Goal: Communication & Community: Share content

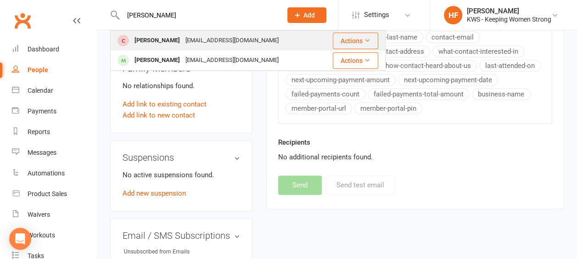
type input "[PERSON_NAME]"
click at [175, 45] on div "[PERSON_NAME]" at bounding box center [157, 40] width 51 height 13
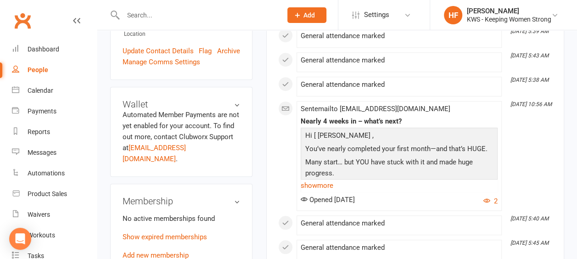
scroll to position [321, 0]
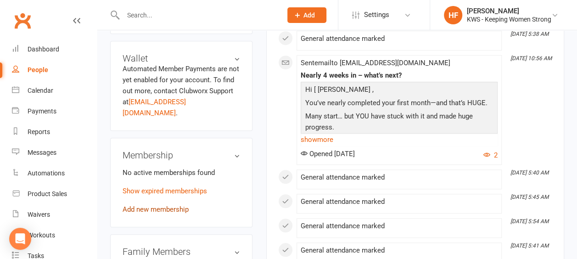
click at [178, 205] on link "Add new membership" at bounding box center [156, 209] width 66 height 8
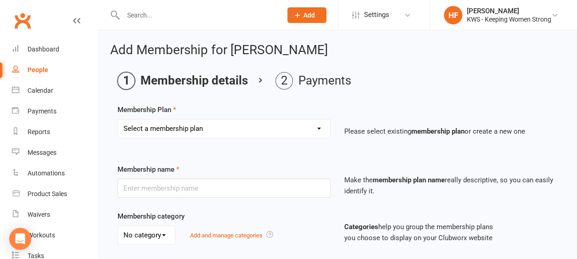
click at [319, 129] on select "Select a membership plan Create new Membership Plan Continual Monthly Membershi…" at bounding box center [224, 128] width 212 height 18
select select "1"
click at [118, 119] on select "Select a membership plan Create new Membership Plan Continual Monthly Membershi…" at bounding box center [224, 128] width 212 height 18
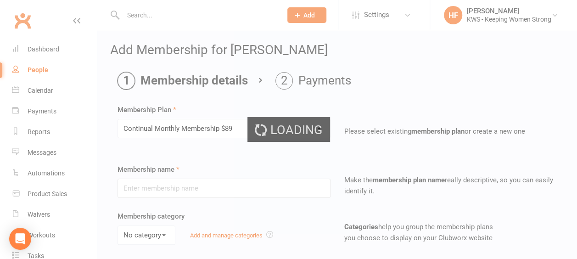
type input "Continual Monthly Membership $89"
select select "0"
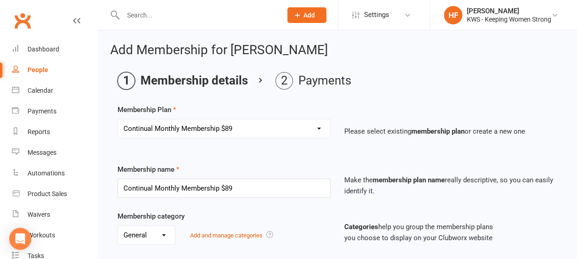
type input "[DATE]"
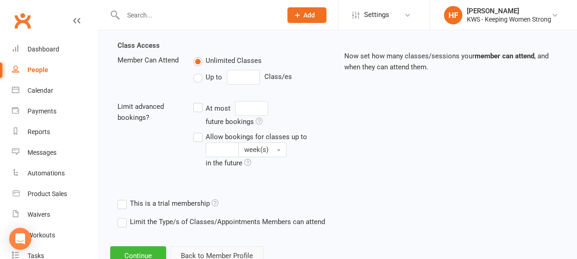
scroll to position [344, 0]
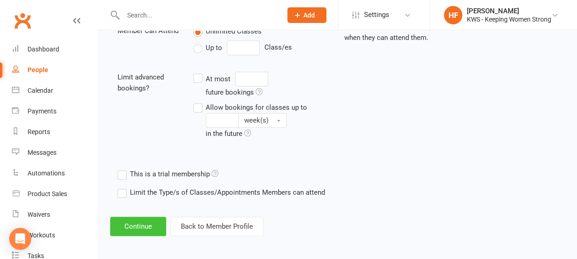
click at [146, 224] on button "Continue" at bounding box center [138, 226] width 56 height 19
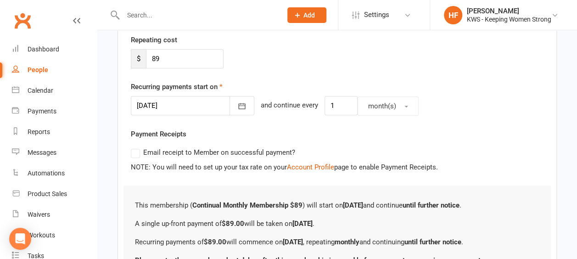
scroll to position [262, 0]
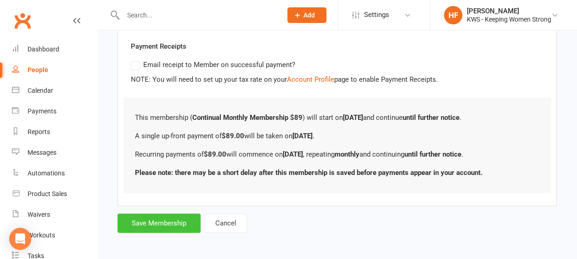
click at [173, 219] on button "Save Membership" at bounding box center [159, 222] width 83 height 19
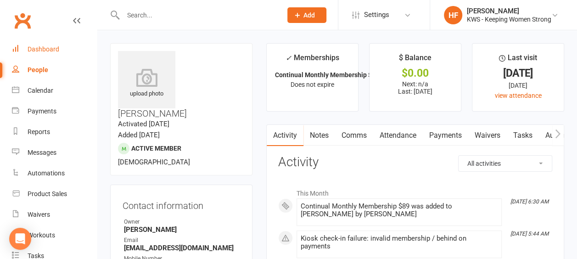
click at [49, 50] on div "Dashboard" at bounding box center [44, 48] width 32 height 7
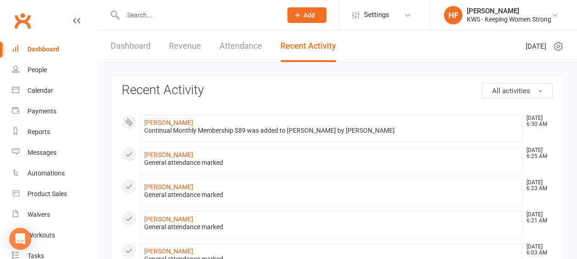
click at [134, 45] on link "Dashboard" at bounding box center [131, 46] width 40 height 32
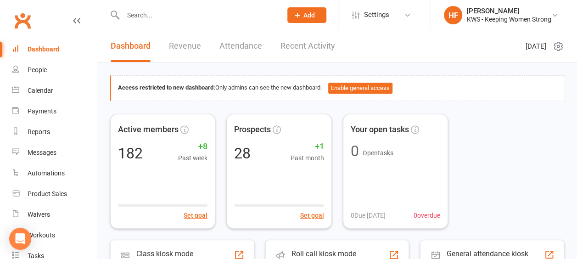
click at [160, 19] on input "text" at bounding box center [197, 15] width 155 height 13
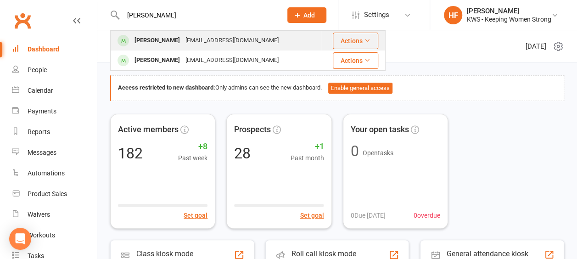
type input "jay"
click at [166, 41] on div "[PERSON_NAME]" at bounding box center [157, 40] width 51 height 13
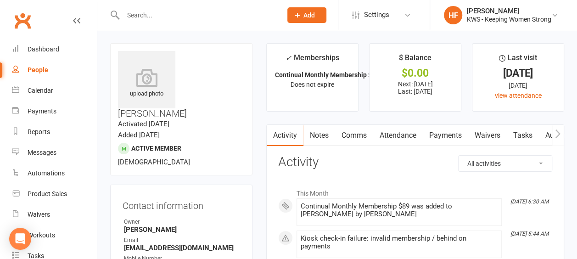
click at [356, 134] on link "Comms" at bounding box center [354, 135] width 38 height 21
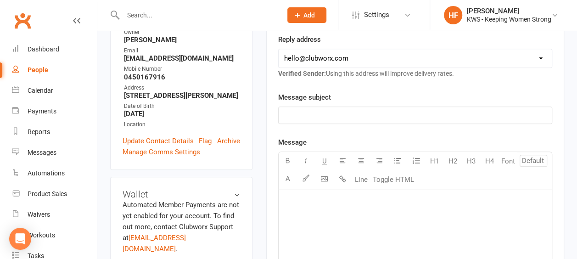
scroll to position [92, 0]
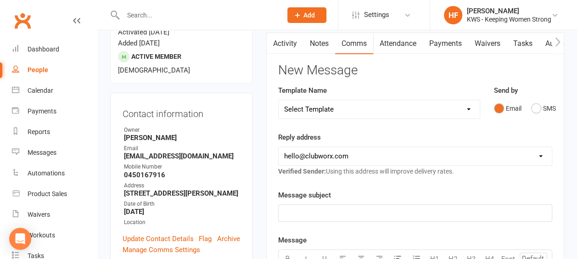
click at [469, 108] on select "Select Template [Email] KWS RENEWAL [Email] 1st WO CONFIRMATION [Email] 4 Week …" at bounding box center [379, 109] width 201 height 18
select select "25"
click at [279, 100] on select "Select Template [Email] KWS RENEWAL [Email] 1st WO CONFIRMATION [Email] 4 Week …" at bounding box center [379, 109] width 201 height 18
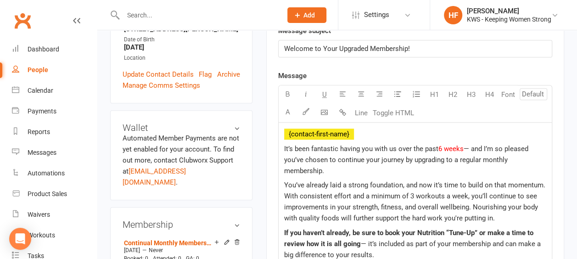
scroll to position [275, 0]
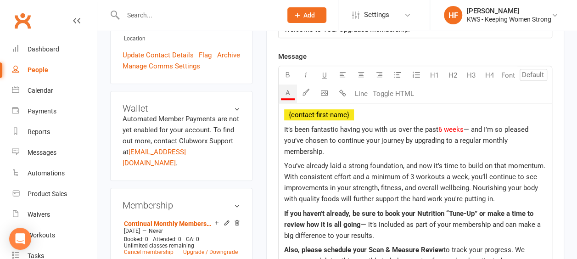
click at [442, 127] on span "6 weeks" at bounding box center [450, 129] width 25 height 8
drag, startPoint x: 463, startPoint y: 126, endPoint x: 447, endPoint y: 130, distance: 16.1
click at [447, 130] on p "It’s been fantastic having you with us over the past 5 weeks — and I’m so pleas…" at bounding box center [415, 140] width 262 height 33
click at [289, 92] on button "A" at bounding box center [288, 93] width 18 height 18
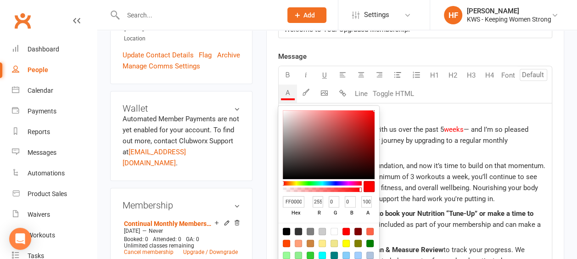
click at [286, 230] on div at bounding box center [286, 231] width 7 height 7
type input "000000"
type input "0"
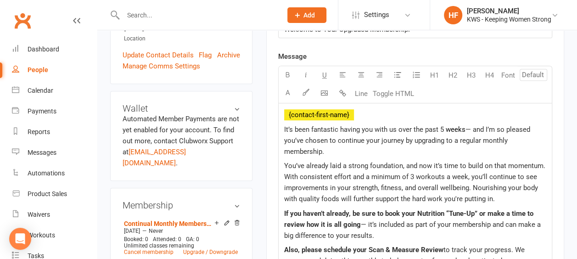
drag, startPoint x: 487, startPoint y: 110, endPoint x: 464, endPoint y: 118, distance: 23.7
click at [487, 110] on p "﻿ {contact-first-name}" at bounding box center [415, 114] width 262 height 11
drag, startPoint x: 338, startPoint y: 127, endPoint x: 310, endPoint y: 127, distance: 27.5
click at [310, 127] on span "It’s been fantastic having you with us over the past 5" at bounding box center [364, 129] width 160 height 8
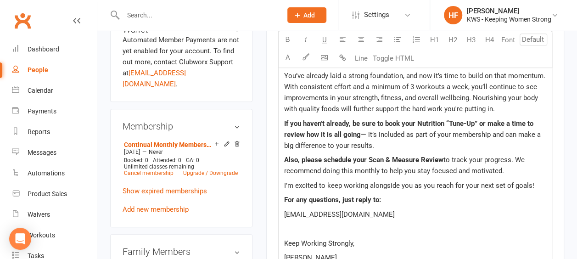
scroll to position [367, 0]
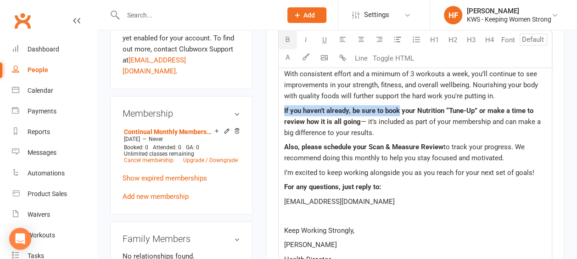
drag, startPoint x: 400, startPoint y: 107, endPoint x: 281, endPoint y: 112, distance: 119.0
click at [281, 112] on div "﻿ {contact-first-name} It’s been great having you with us over the past 5 weeks…" at bounding box center [415, 170] width 273 height 318
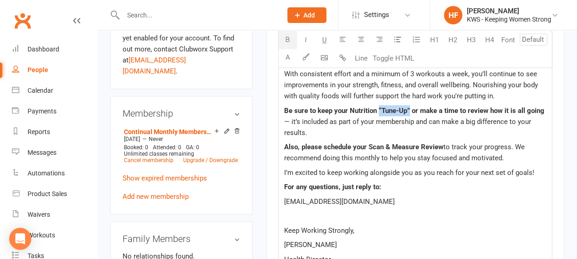
drag, startPoint x: 409, startPoint y: 105, endPoint x: 381, endPoint y: 107, distance: 29.0
click at [380, 107] on span "Be sure to keep your Nutrition “Tune-Up” or make a time to review how it is all…" at bounding box center [414, 110] width 260 height 8
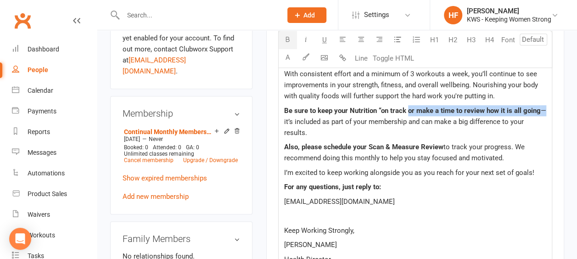
drag, startPoint x: 539, startPoint y: 108, endPoint x: 407, endPoint y: 106, distance: 132.7
click at [407, 106] on p "Be sure to keep your Nutrition “on track or make a time to review how it is all…" at bounding box center [415, 121] width 262 height 33
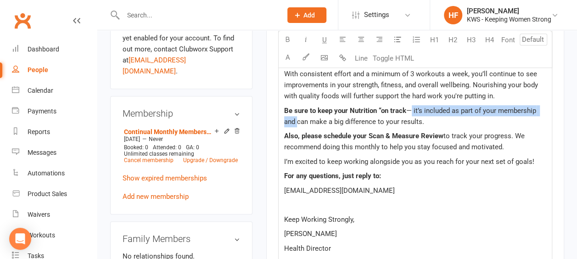
drag, startPoint x: 412, startPoint y: 107, endPoint x: 297, endPoint y: 120, distance: 115.5
click at [297, 120] on span "— it’s included as part of your membership and can make a big difference to you…" at bounding box center [411, 115] width 254 height 19
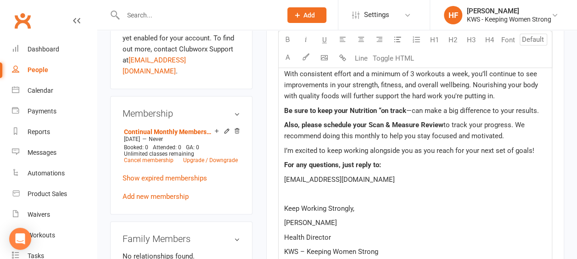
click at [426, 107] on span "—can make a big difference to your results." at bounding box center [472, 110] width 133 height 8
click at [381, 106] on span "Be sure to keep your Nutrition “on track" at bounding box center [345, 110] width 122 height 8
click at [523, 122] on span "to track your progress. We recommend doing this monthly to help you stay focuse…" at bounding box center [405, 130] width 242 height 19
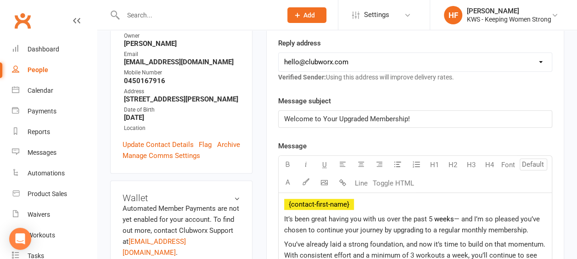
scroll to position [229, 0]
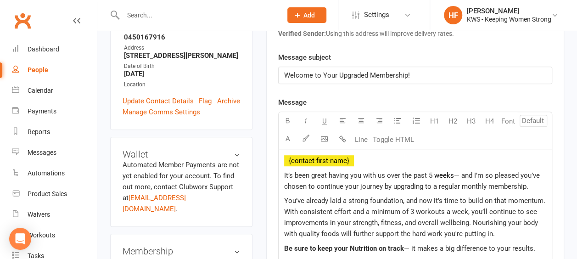
click at [462, 171] on span "— and I’m so pleased you’ve chosen to continue your journey by upgrading to a r…" at bounding box center [412, 180] width 257 height 19
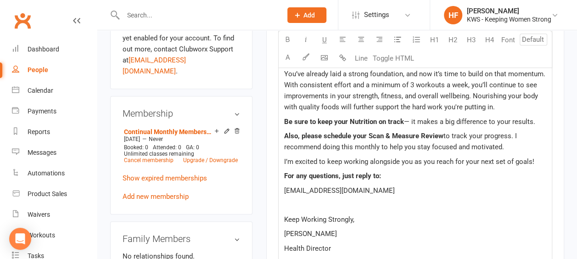
scroll to position [413, 0]
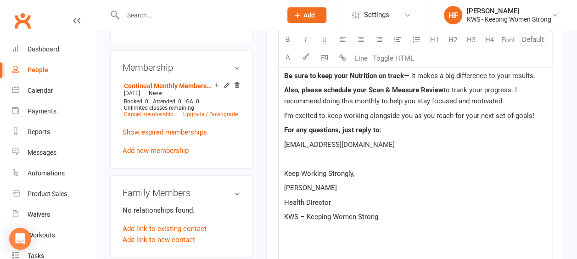
click at [306, 154] on p at bounding box center [415, 158] width 262 height 11
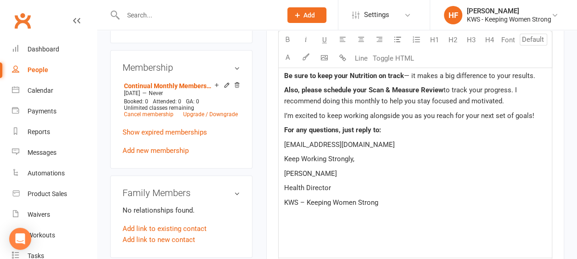
click at [324, 226] on p at bounding box center [415, 231] width 262 height 11
click at [298, 240] on p at bounding box center [415, 245] width 262 height 11
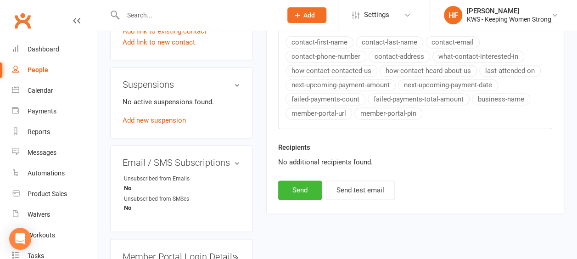
scroll to position [551, 0]
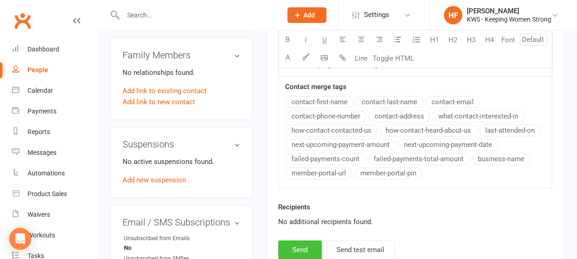
click at [300, 243] on button "Send" at bounding box center [300, 249] width 44 height 19
select select
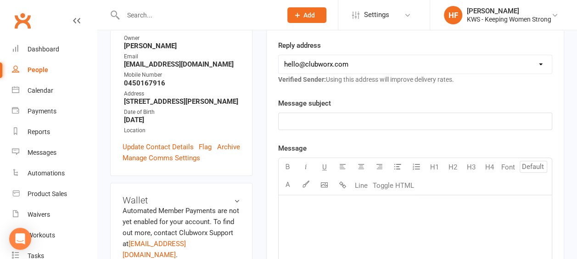
scroll to position [0, 0]
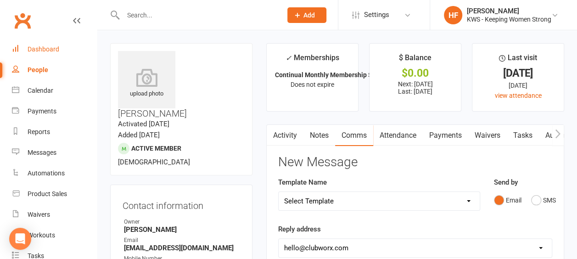
click at [55, 50] on div "Dashboard" at bounding box center [44, 48] width 32 height 7
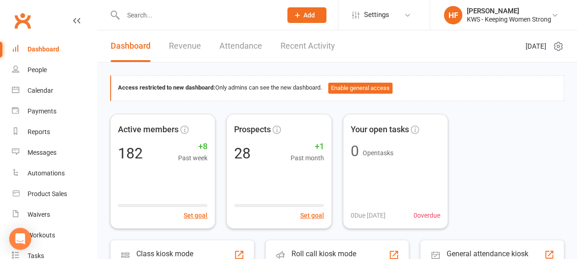
click at [295, 45] on link "Recent Activity" at bounding box center [307, 46] width 55 height 32
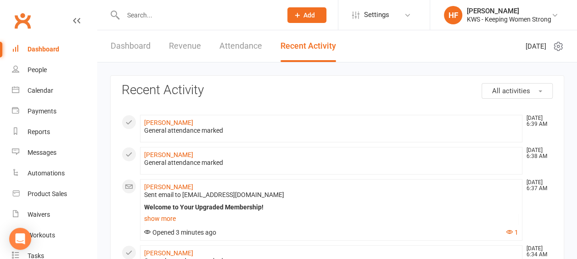
click at [49, 51] on div "Dashboard" at bounding box center [44, 48] width 32 height 7
click at [129, 42] on link "Dashboard" at bounding box center [131, 46] width 40 height 32
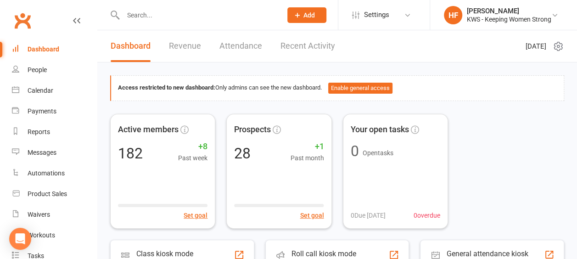
click at [294, 46] on link "Recent Activity" at bounding box center [307, 46] width 55 height 32
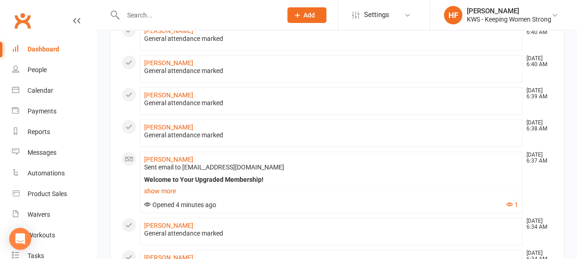
scroll to position [138, 0]
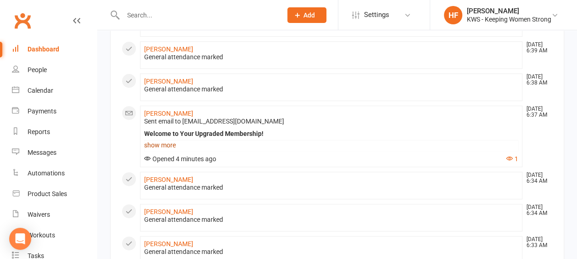
click at [170, 142] on link "show more" at bounding box center [331, 145] width 374 height 13
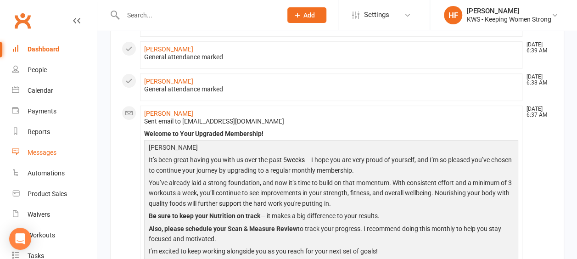
click at [51, 153] on div "Messages" at bounding box center [42, 152] width 29 height 7
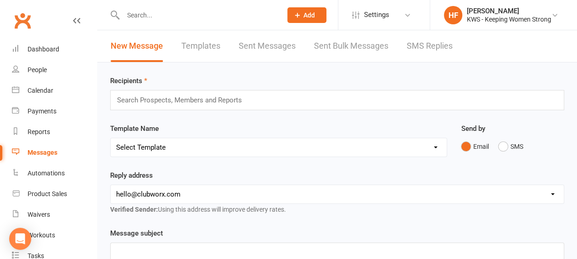
click at [206, 46] on link "Templates" at bounding box center [200, 46] width 39 height 32
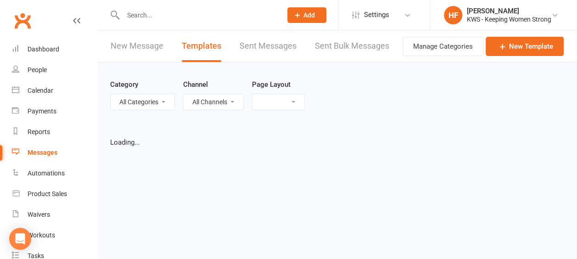
select select "grid"
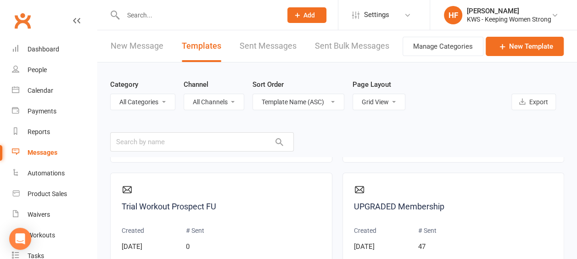
scroll to position [1744, 0]
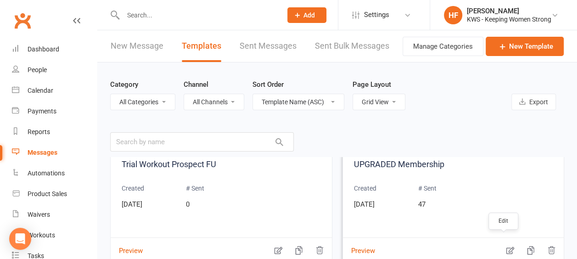
click at [506, 248] on icon "button" at bounding box center [510, 250] width 8 height 7
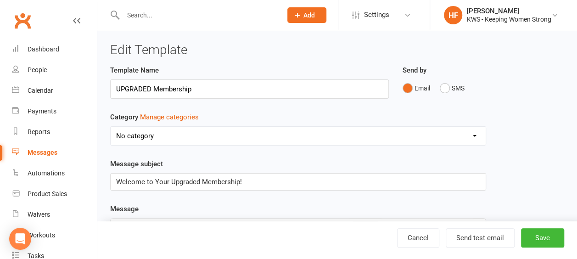
scroll to position [138, 0]
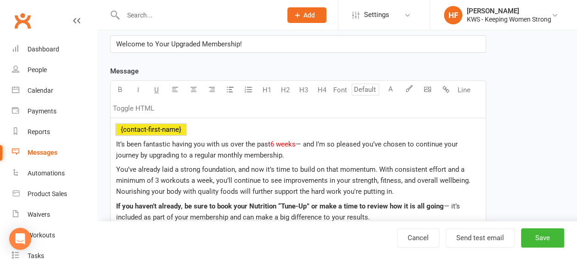
drag, startPoint x: 114, startPoint y: 126, endPoint x: 140, endPoint y: 123, distance: 26.9
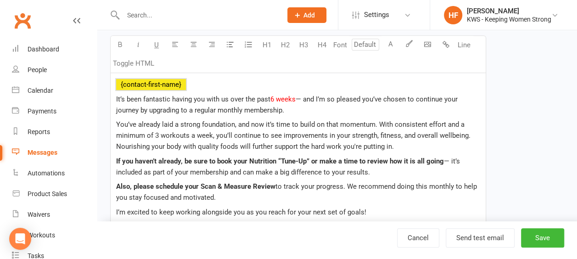
scroll to position [184, 0]
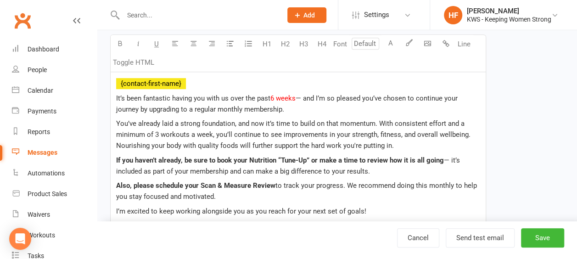
click at [190, 83] on p "﻿ {contact-first-name}" at bounding box center [298, 83] width 364 height 11
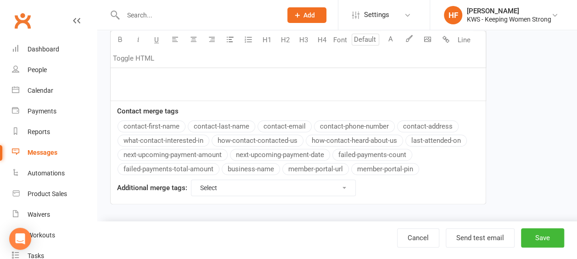
scroll to position [136, 0]
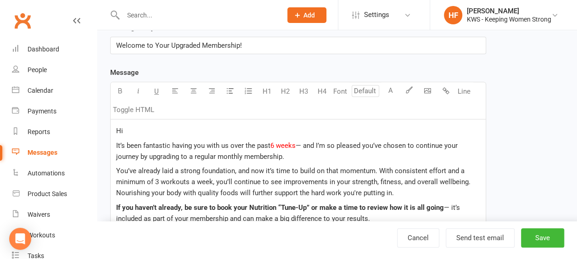
click at [274, 142] on span "6 weeks" at bounding box center [282, 145] width 25 height 8
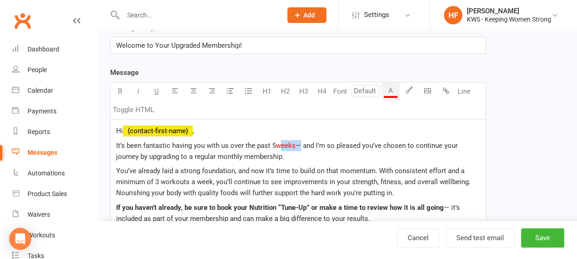
drag, startPoint x: 297, startPoint y: 144, endPoint x: 279, endPoint y: 142, distance: 19.0
click at [279, 142] on p "It’s been fantastic having you with us over the past 5 weeks — and I’m so pleas…" at bounding box center [298, 151] width 364 height 22
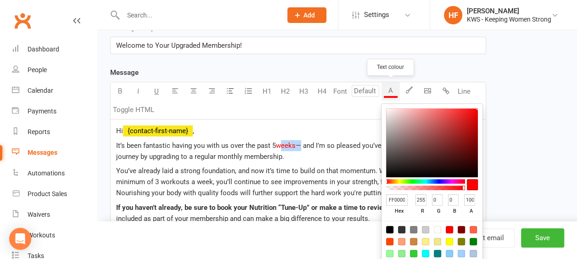
click at [393, 96] on div "button" at bounding box center [391, 97] width 14 height 2
drag, startPoint x: 391, startPoint y: 229, endPoint x: 508, endPoint y: 124, distance: 157.3
click at [392, 224] on div at bounding box center [431, 247] width 101 height 53
click at [528, 119] on div "Template Name UPGRADED Membership Send by Email SMS Category Manage categories …" at bounding box center [337, 229] width 468 height 603
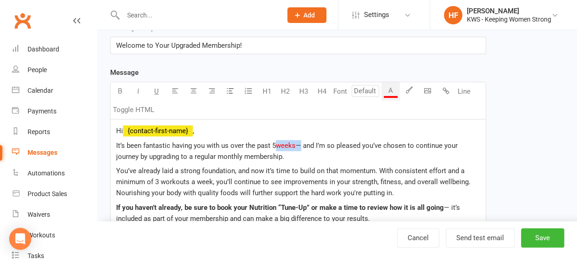
drag, startPoint x: 298, startPoint y: 147, endPoint x: 274, endPoint y: 144, distance: 24.1
click at [274, 144] on p "It’s been fantastic having you with us over the past 5 weeks — and I’m so pleas…" at bounding box center [298, 151] width 364 height 22
click at [393, 88] on button "A" at bounding box center [390, 91] width 18 height 18
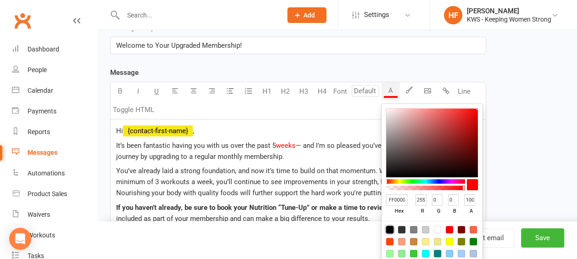
click at [390, 229] on div at bounding box center [389, 229] width 7 height 7
type input "000000"
type input "0"
click at [515, 158] on div "Template Name UPGRADED Membership Send by Email SMS Category Manage categories …" at bounding box center [337, 229] width 468 height 603
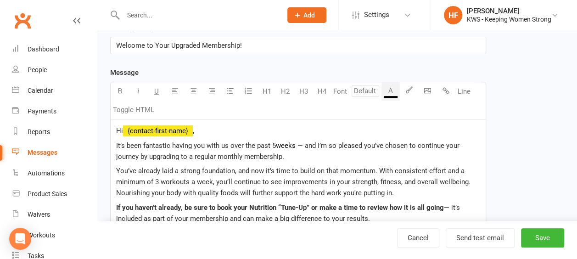
click at [306, 143] on span "— and I’m so pleased you’ve chosen to continue your journey by upgrading to a r…" at bounding box center [288, 150] width 345 height 19
click at [341, 143] on span "— I hope you are very proud of yourself, and I’m so pleased you’ve chosen to co…" at bounding box center [297, 150] width 363 height 19
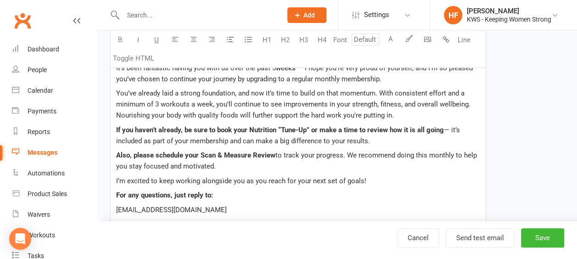
scroll to position [228, 0]
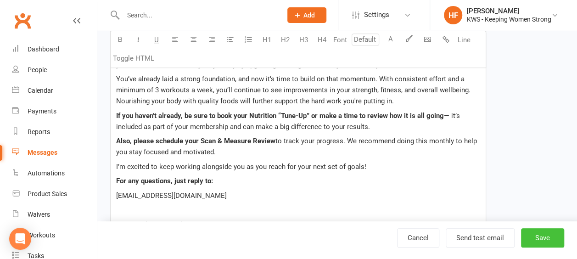
click at [536, 240] on button "Save" at bounding box center [542, 237] width 43 height 19
select select "grid"
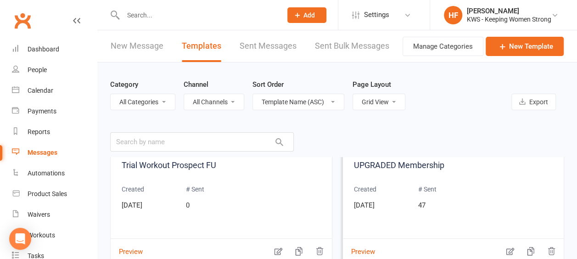
scroll to position [1758, 0]
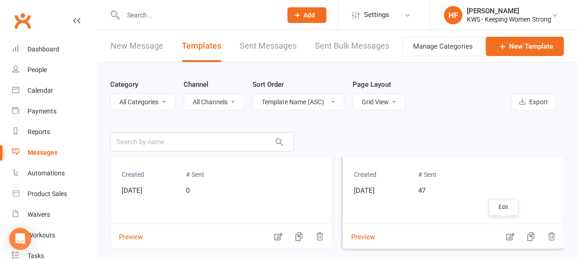
click at [506, 234] on icon "button" at bounding box center [510, 236] width 8 height 7
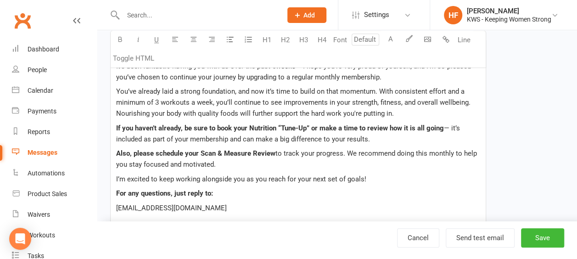
scroll to position [229, 0]
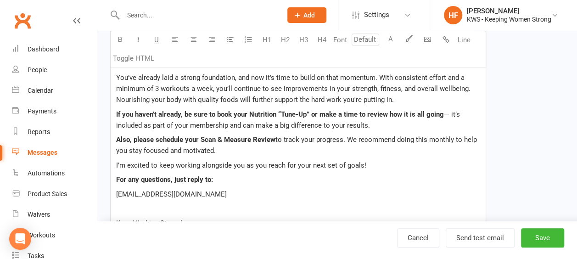
click at [355, 138] on span "to track your progress. We recommend doing this monthly to help you stay focuse…" at bounding box center [297, 144] width 363 height 19
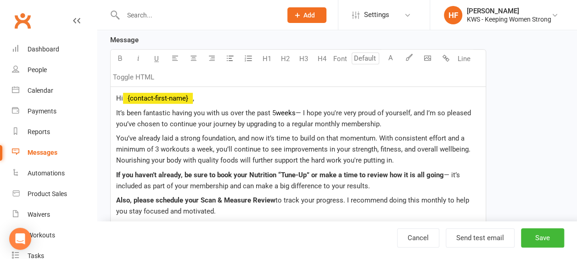
scroll to position [184, 0]
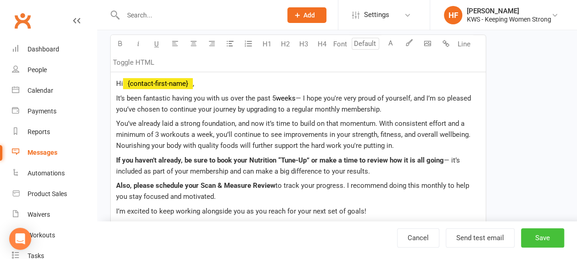
click at [543, 237] on button "Save" at bounding box center [542, 237] width 43 height 19
select select "grid"
